Goal: Complete application form

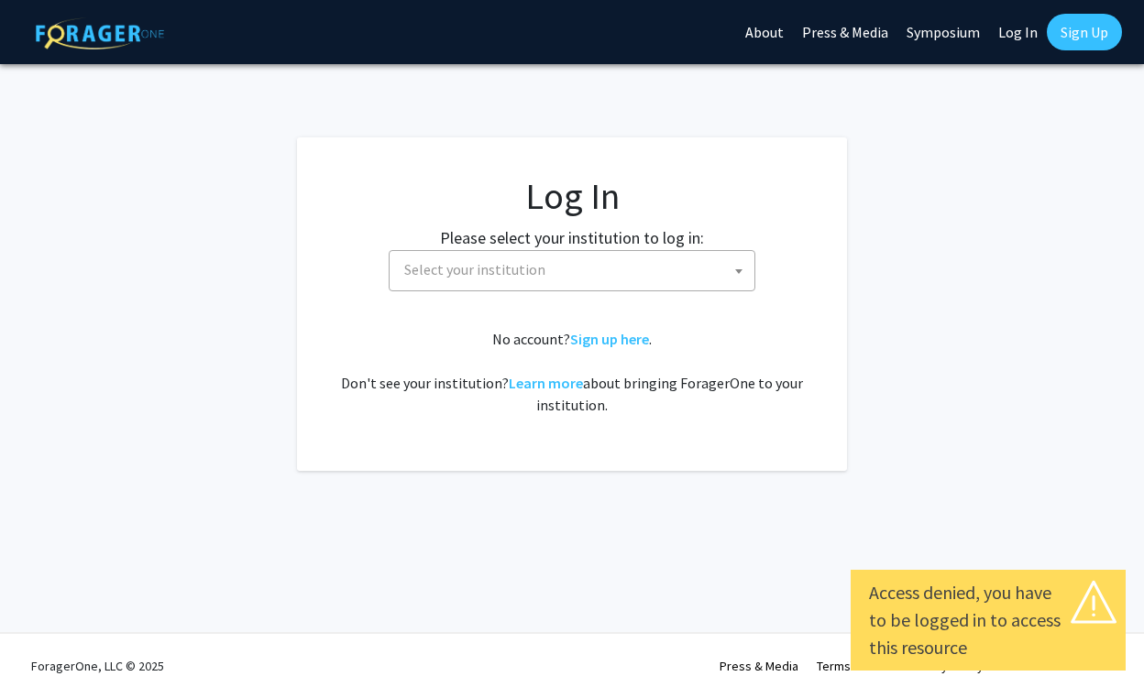
select select
click at [566, 268] on span "Select your institution" at bounding box center [575, 270] width 357 height 38
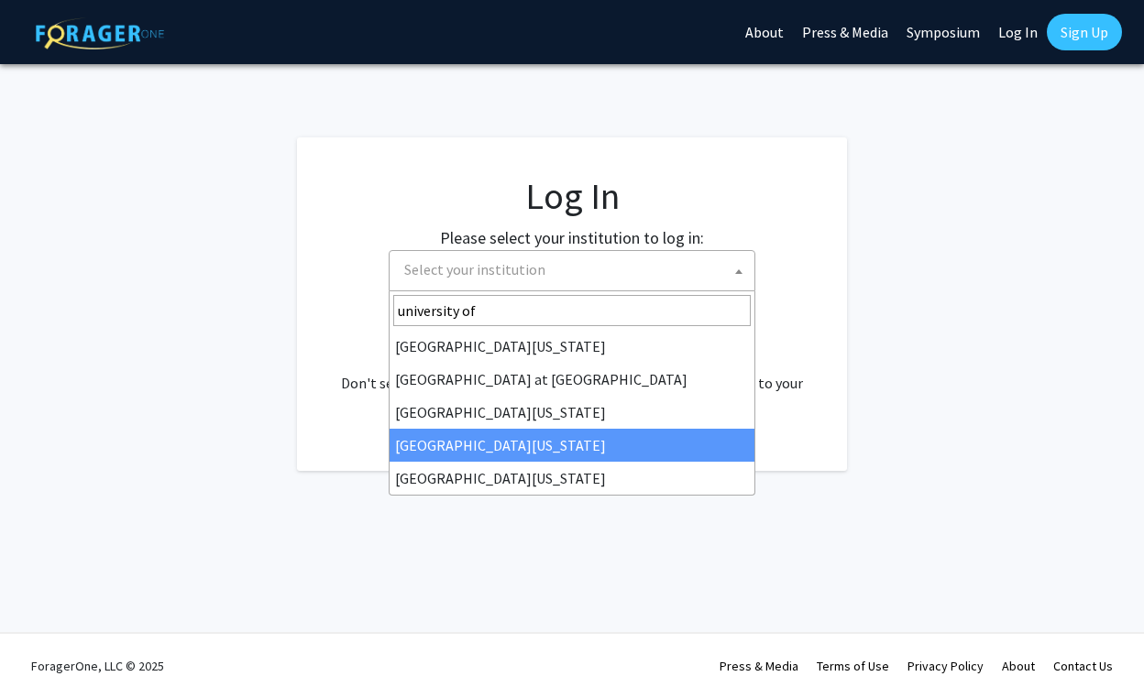
type input "university of"
select select "31"
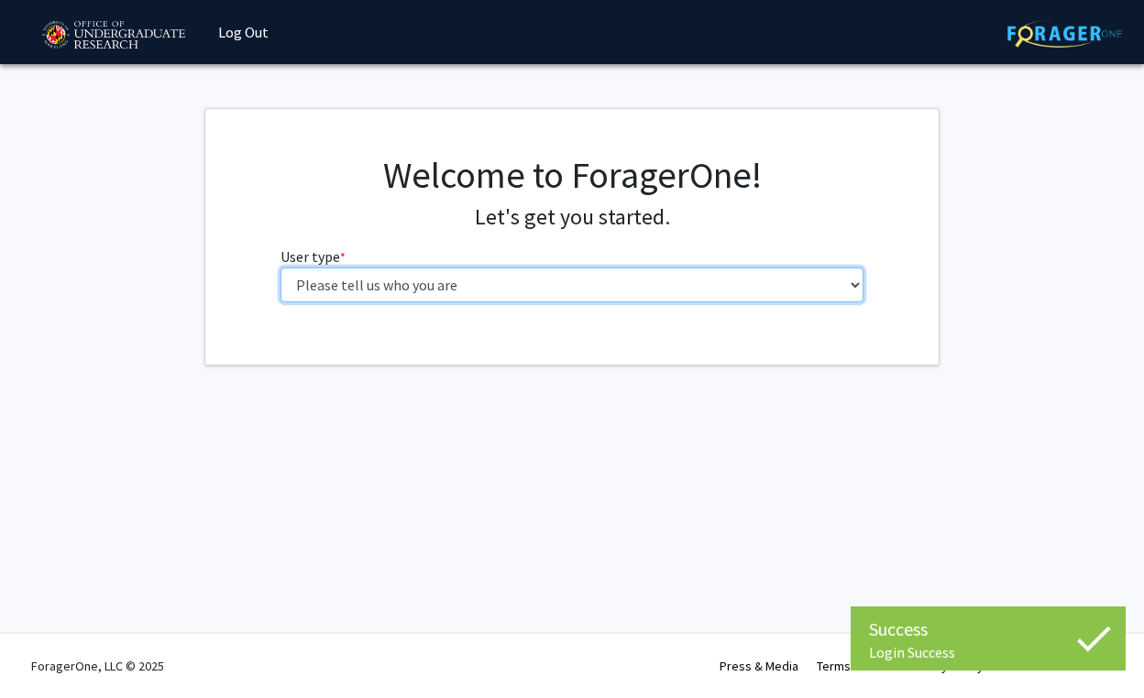
click at [480, 287] on select "Please tell us who you are Undergraduate Student Master's Student Doctoral Cand…" at bounding box center [572, 285] width 584 height 35
select select "1: undergrad"
click at [280, 268] on select "Please tell us who you are Undergraduate Student Master's Student Doctoral Cand…" at bounding box center [572, 285] width 584 height 35
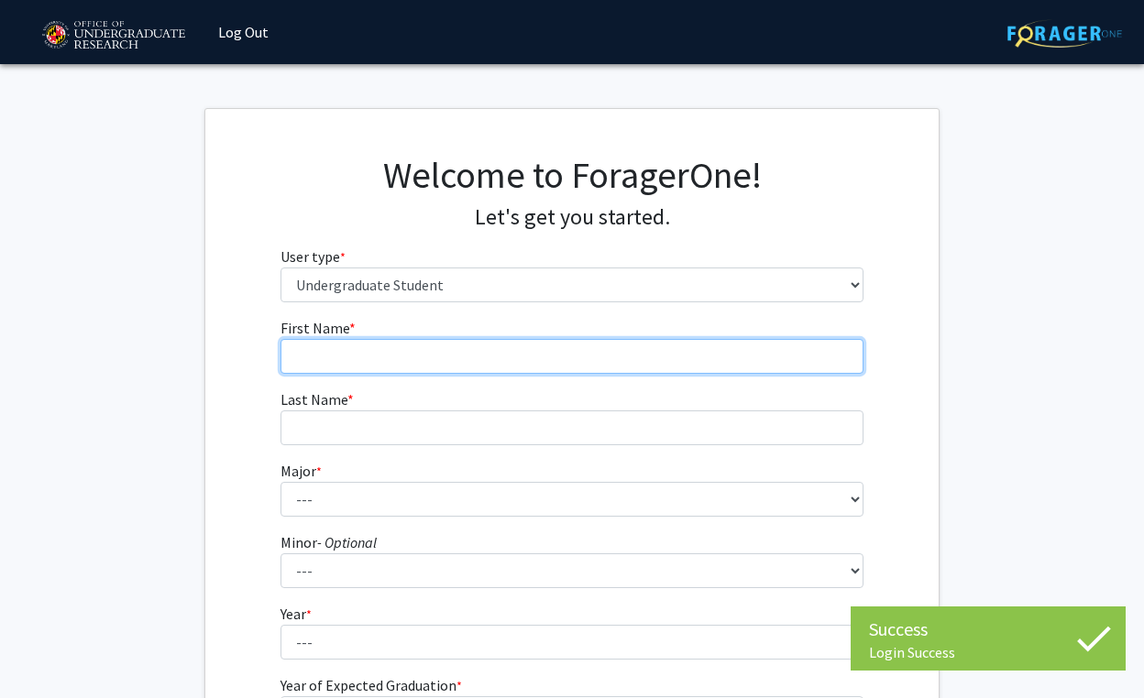
click at [444, 360] on input "First Name * required" at bounding box center [572, 356] width 584 height 35
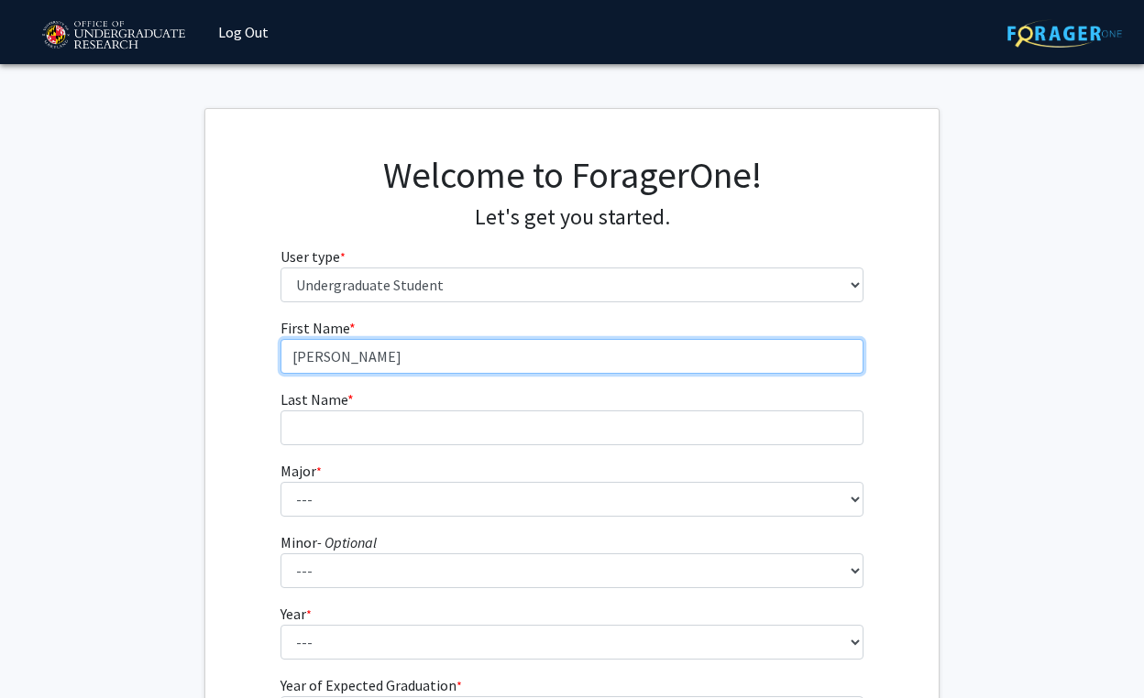
type input "[PERSON_NAME]"
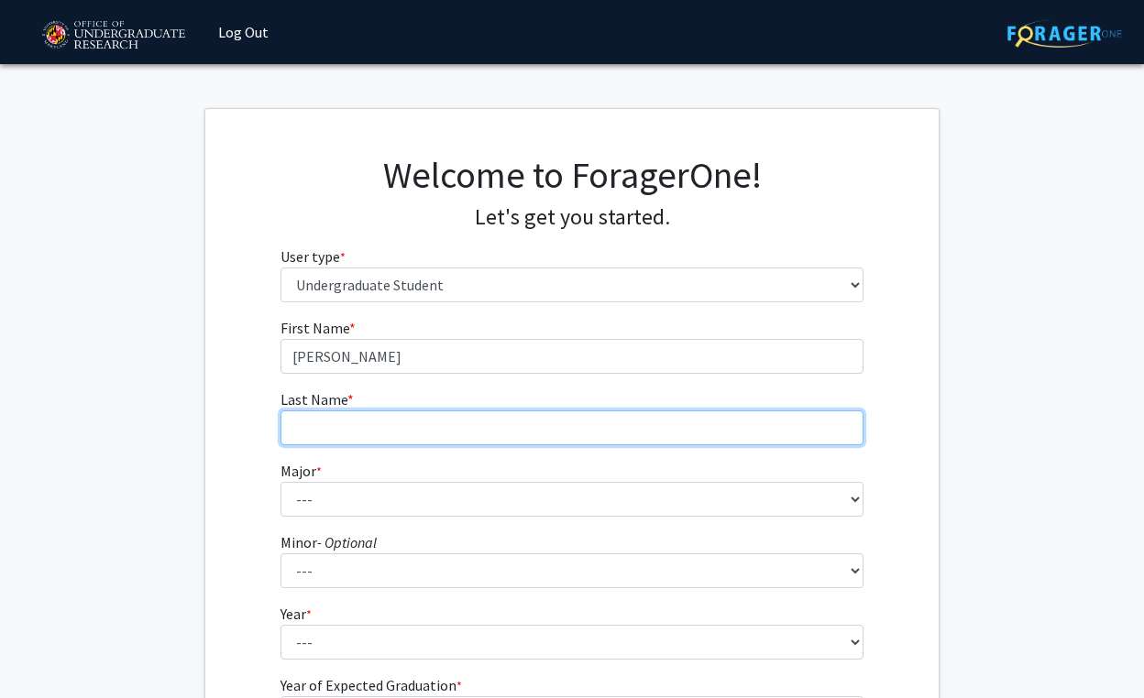
click at [369, 426] on input "Last Name * required" at bounding box center [572, 428] width 584 height 35
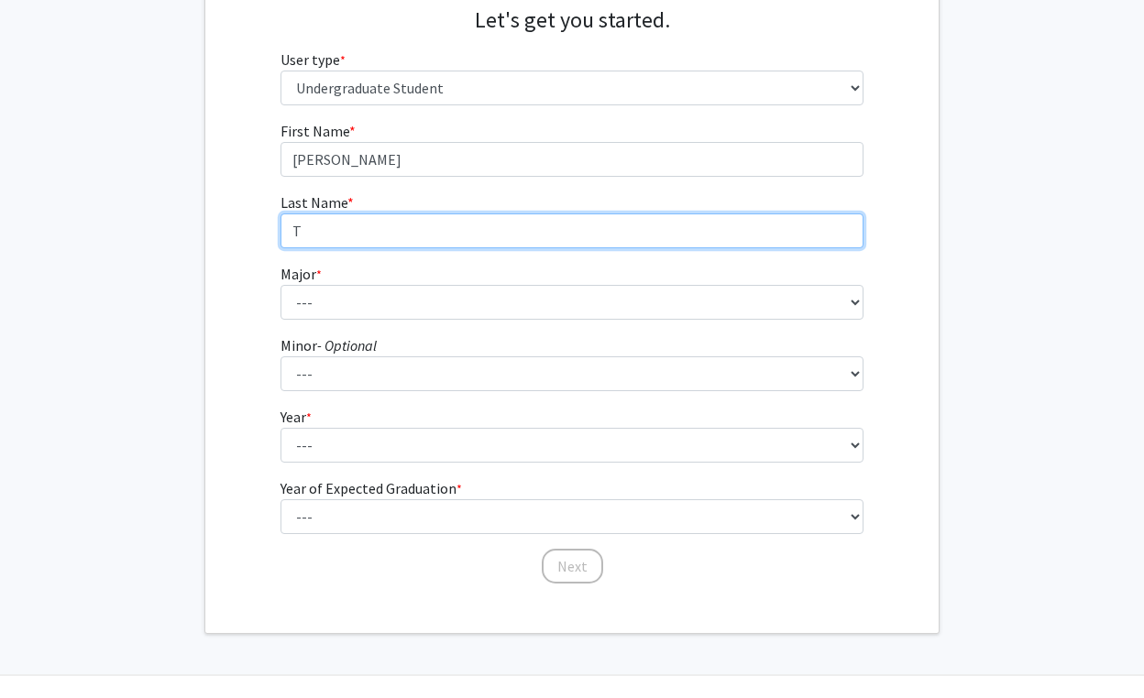
scroll to position [208, 0]
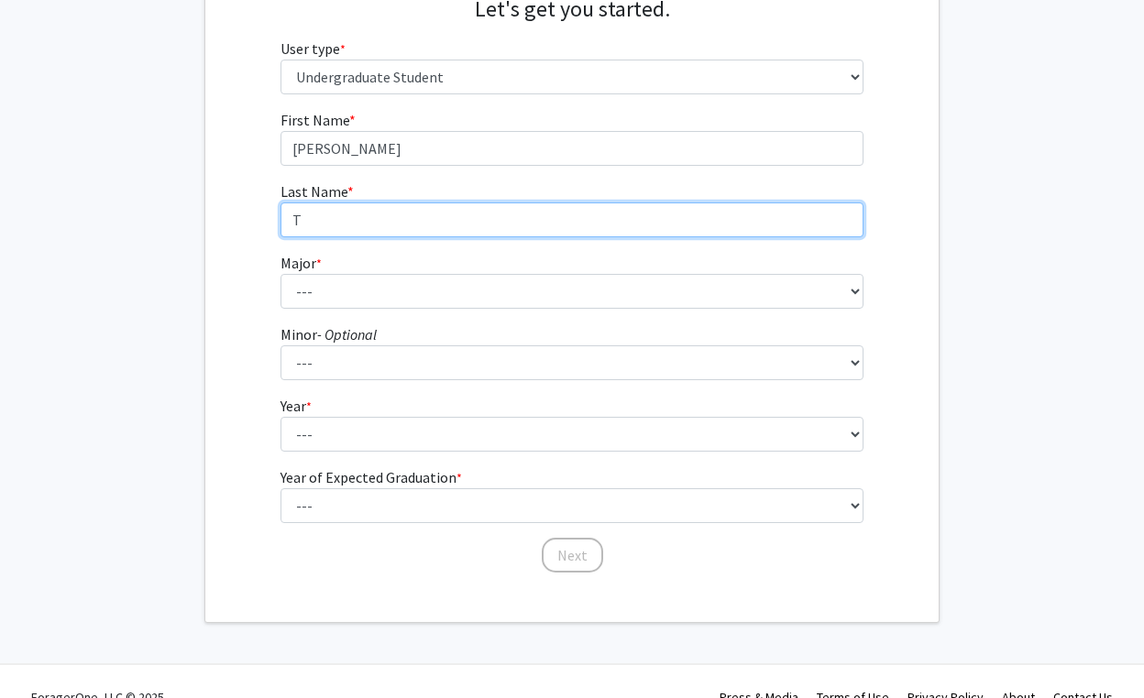
type input "T"
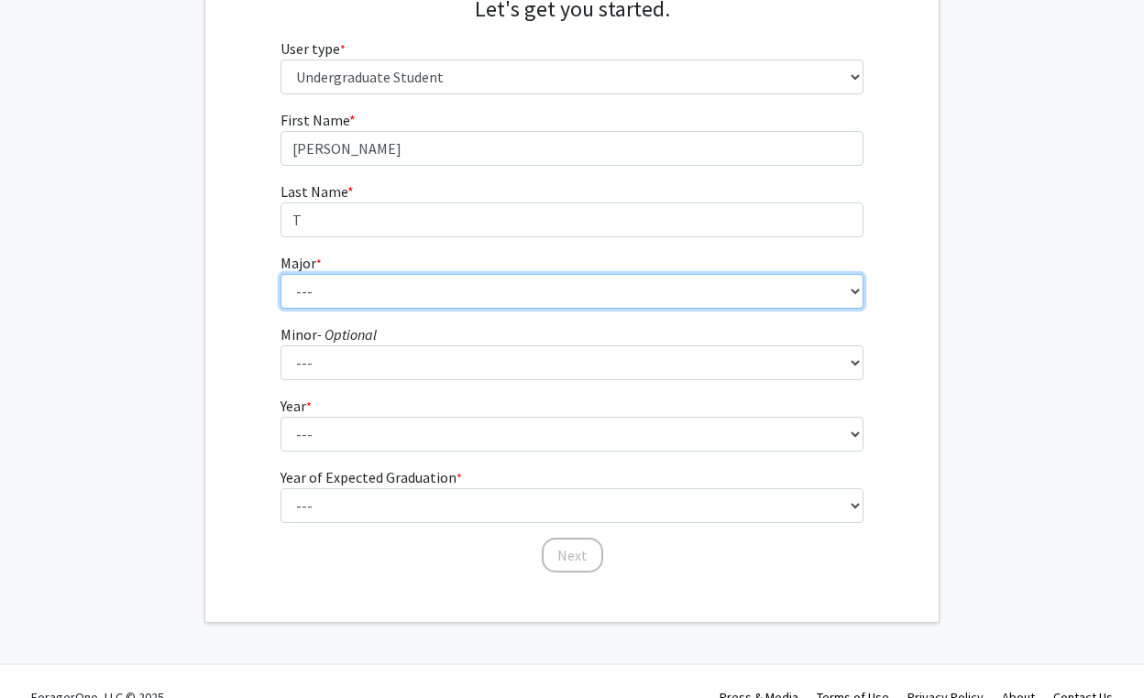
click at [365, 286] on select "--- Accounting Aerospace Engineering African American and Africana Studies Agri…" at bounding box center [572, 291] width 584 height 35
click at [343, 304] on select "--- Accounting Aerospace Engineering African American and Africana Studies Agri…" at bounding box center [572, 291] width 584 height 35
select select "17: 2318"
click at [280, 274] on select "--- Accounting Aerospace Engineering African American and Africana Studies Agri…" at bounding box center [572, 291] width 584 height 35
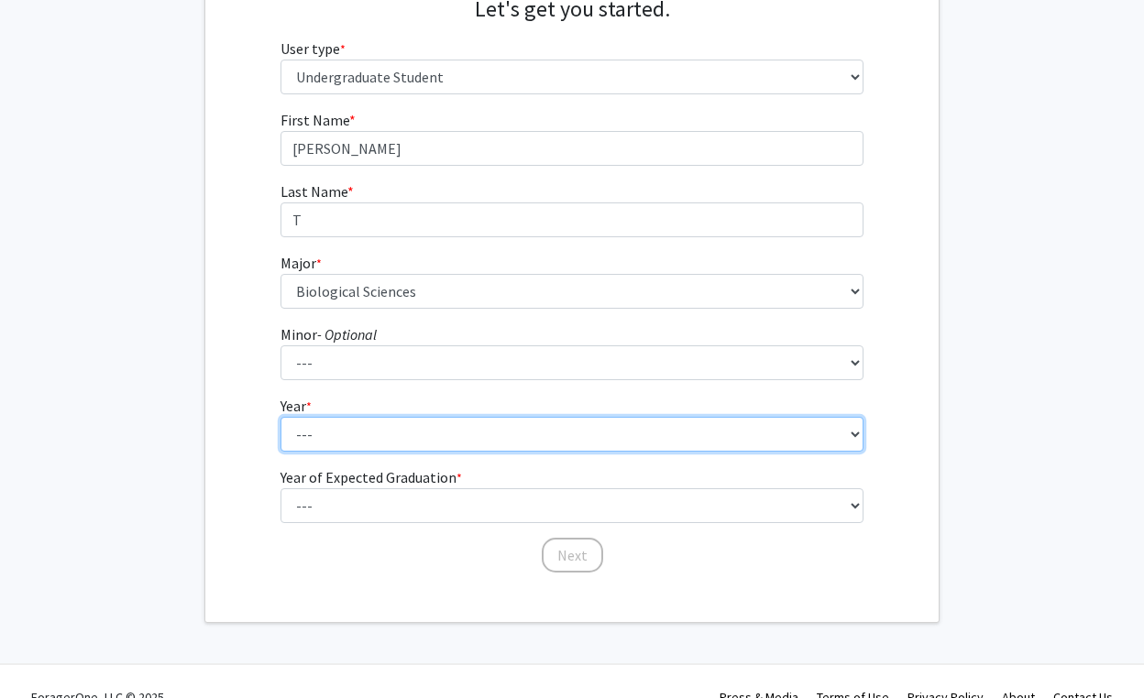
click at [390, 436] on select "--- First-year Sophomore Junior Senior Postbaccalaureate Certificate" at bounding box center [572, 434] width 584 height 35
select select "1: first-year"
click at [280, 417] on select "--- First-year Sophomore Junior Senior Postbaccalaureate Certificate" at bounding box center [572, 434] width 584 height 35
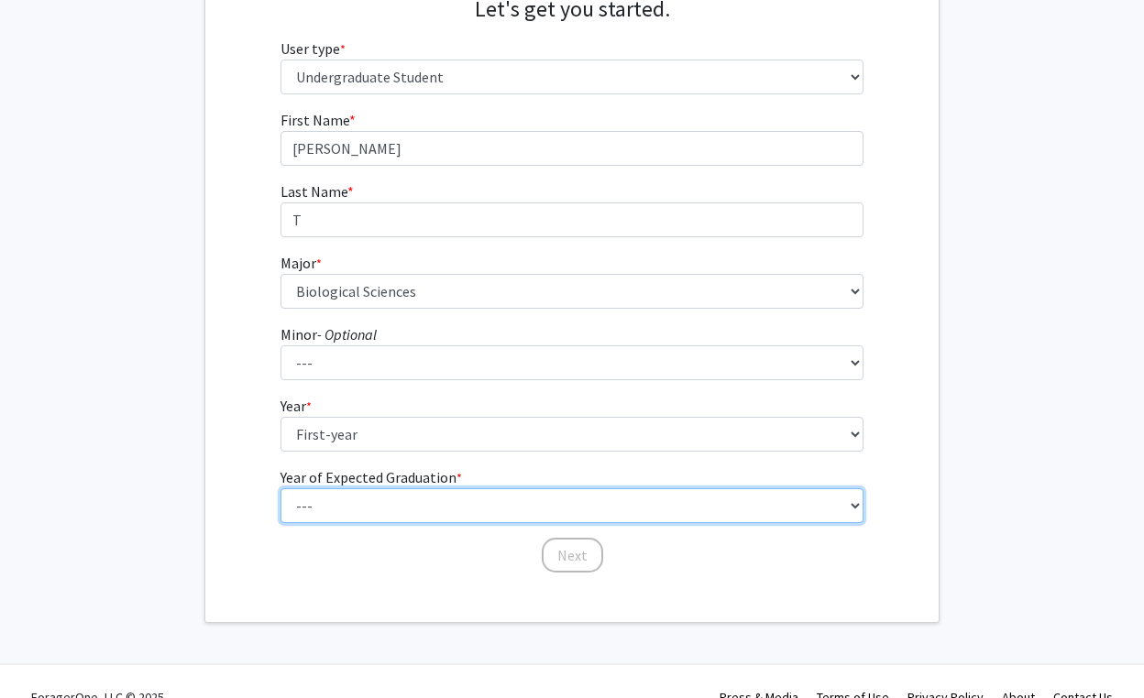
click at [375, 509] on select "--- 2025 2026 2027 2028 2029 2030 2031 2032 2033 2034" at bounding box center [572, 506] width 584 height 35
select select "5: 2029"
click at [280, 489] on select "--- 2025 2026 2027 2028 2029 2030 2031 2032 2033 2034" at bounding box center [572, 506] width 584 height 35
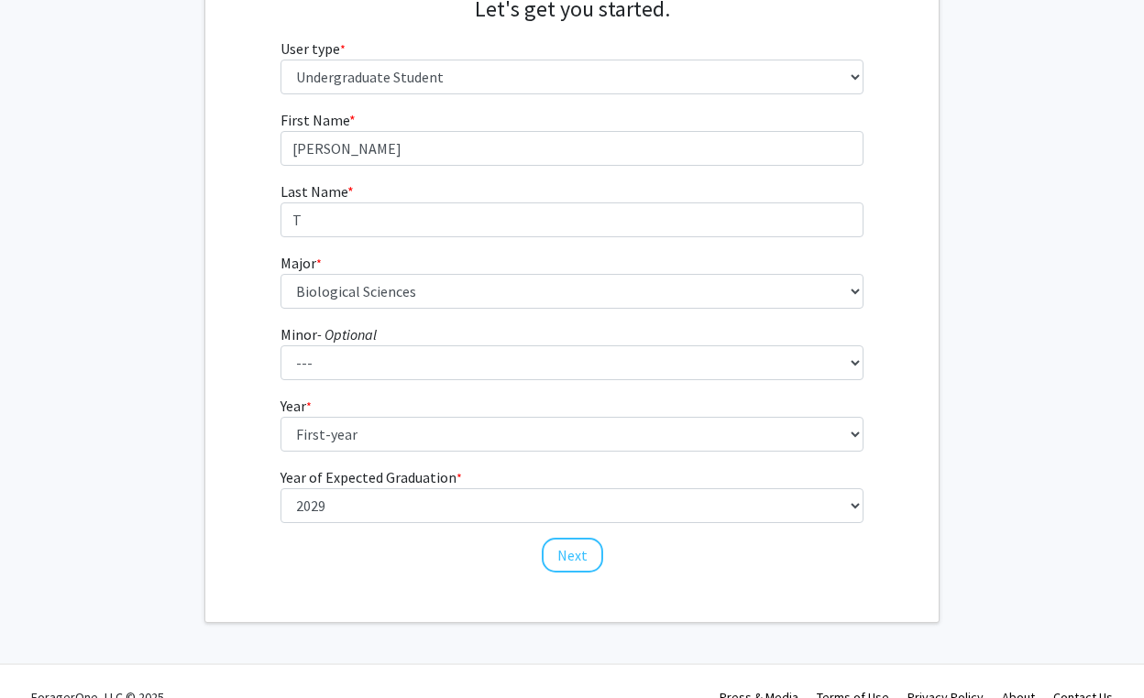
click at [608, 566] on div "First Name * required [PERSON_NAME] Last Name * required T Major * required ---…" at bounding box center [572, 342] width 611 height 466
click at [593, 562] on button "Next" at bounding box center [572, 555] width 61 height 35
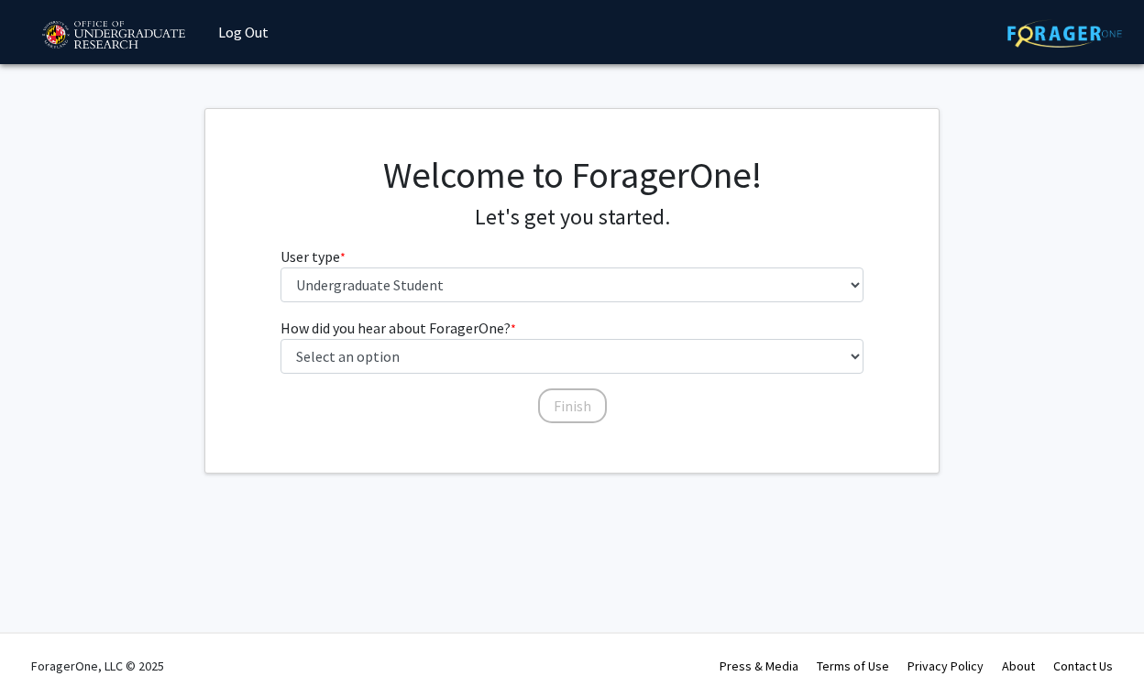
scroll to position [0, 0]
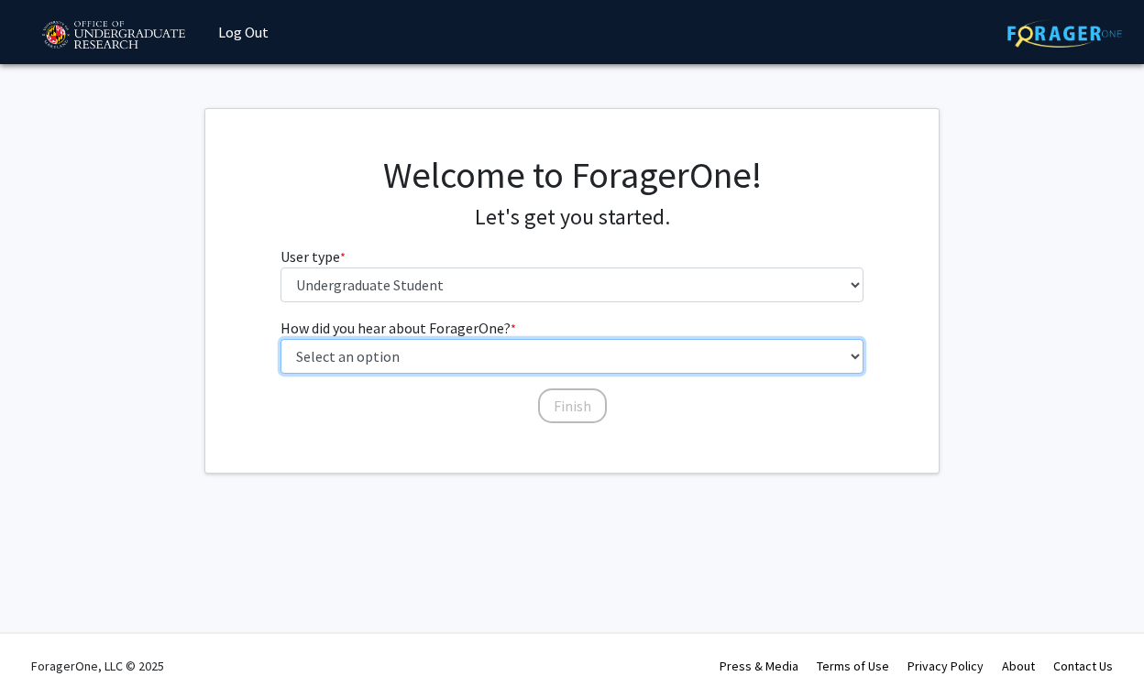
click at [492, 362] on select "Select an option Peer/student recommendation Faculty/staff recommendation Unive…" at bounding box center [572, 356] width 584 height 35
select select "3: university_website"
click at [280, 339] on select "Select an option Peer/student recommendation Faculty/staff recommendation Unive…" at bounding box center [572, 356] width 584 height 35
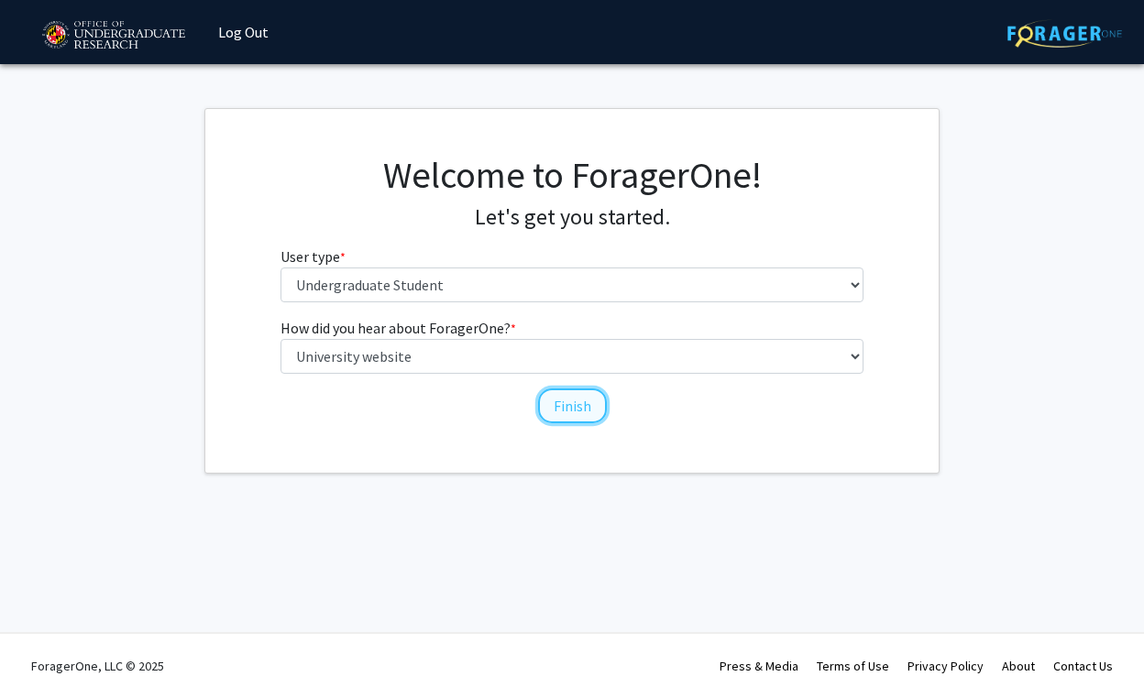
click at [566, 412] on button "Finish" at bounding box center [572, 406] width 69 height 35
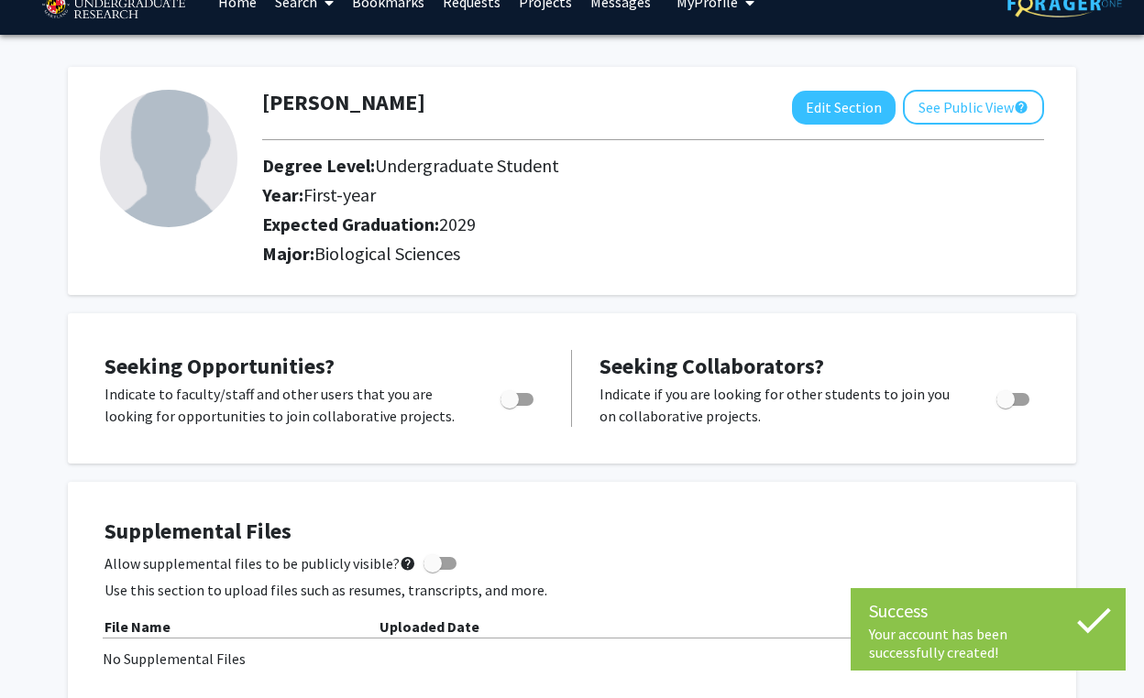
scroll to position [38, 0]
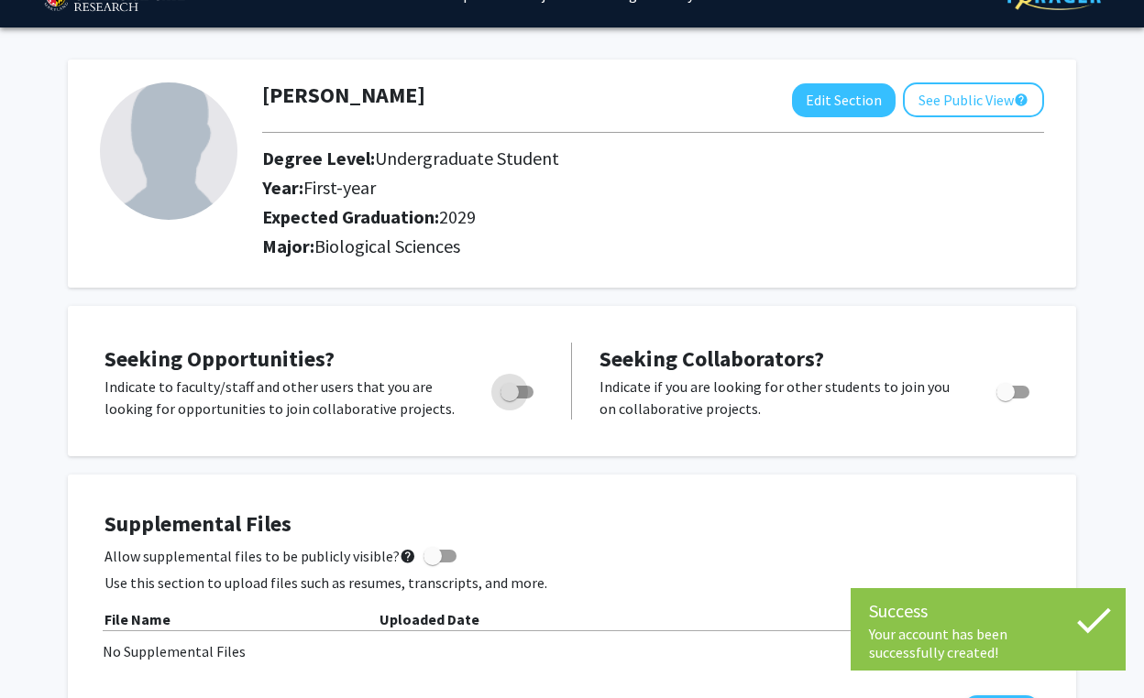
click at [507, 391] on span "Toggle" at bounding box center [509, 392] width 18 height 18
click at [509, 399] on input "Are you actively seeking opportunities?" at bounding box center [509, 399] width 1 height 1
checkbox input "true"
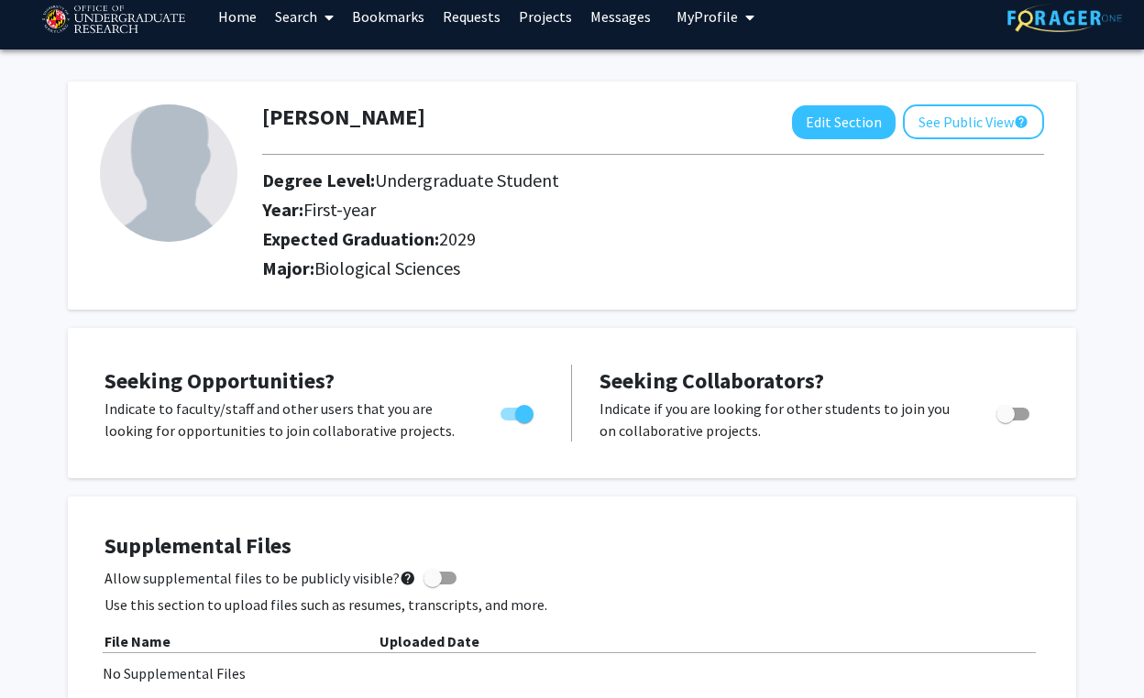
scroll to position [0, 0]
